Goal: Navigation & Orientation: Find specific page/section

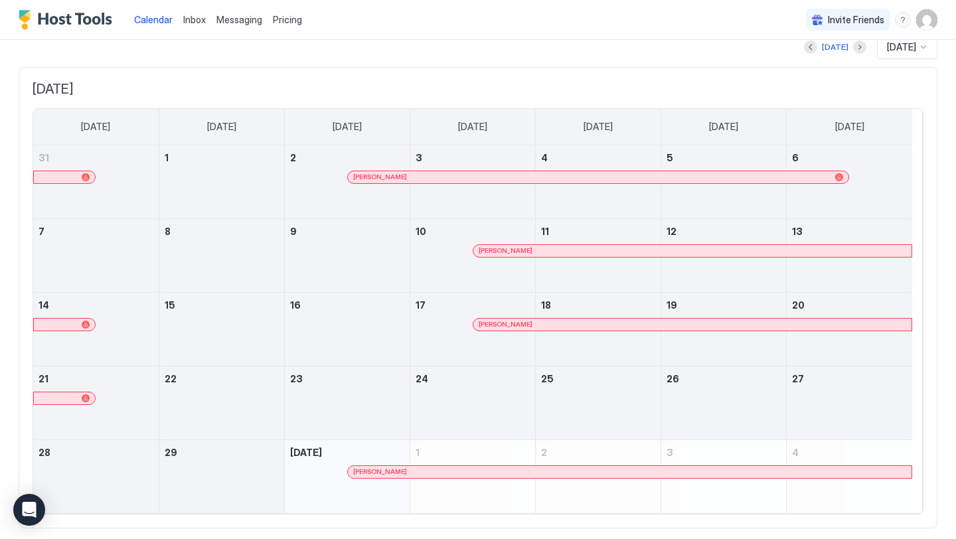
scroll to position [80, 0]
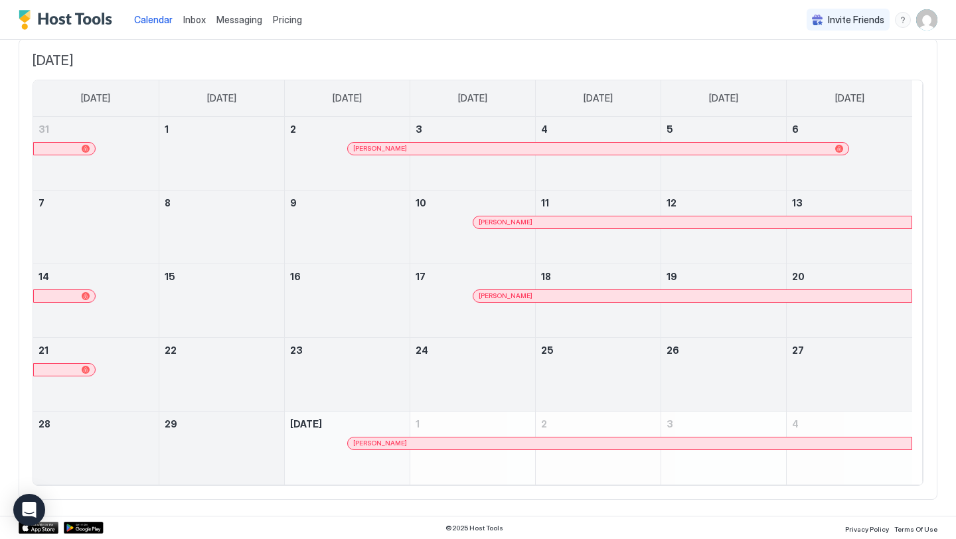
click at [88, 65] on span "[DATE]" at bounding box center [478, 60] width 891 height 17
click at [151, 15] on span "Calendar" at bounding box center [153, 19] width 39 height 11
click at [378, 440] on div at bounding box center [379, 443] width 11 height 11
